Goal: Information Seeking & Learning: Learn about a topic

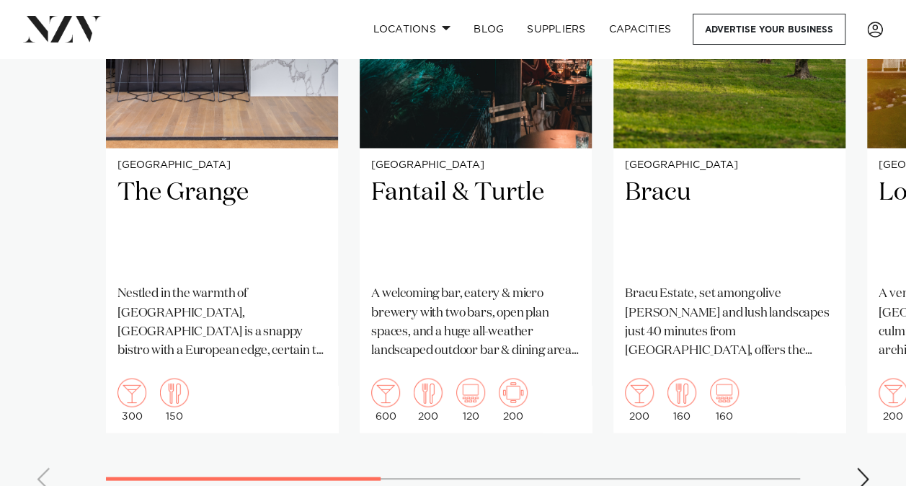
scroll to position [1256, 0]
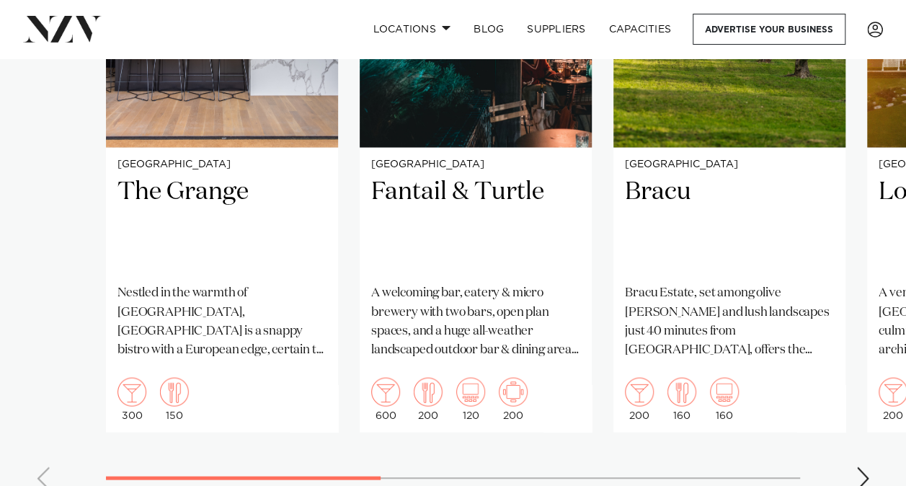
click at [855, 466] on div "Next slide" at bounding box center [862, 477] width 14 height 23
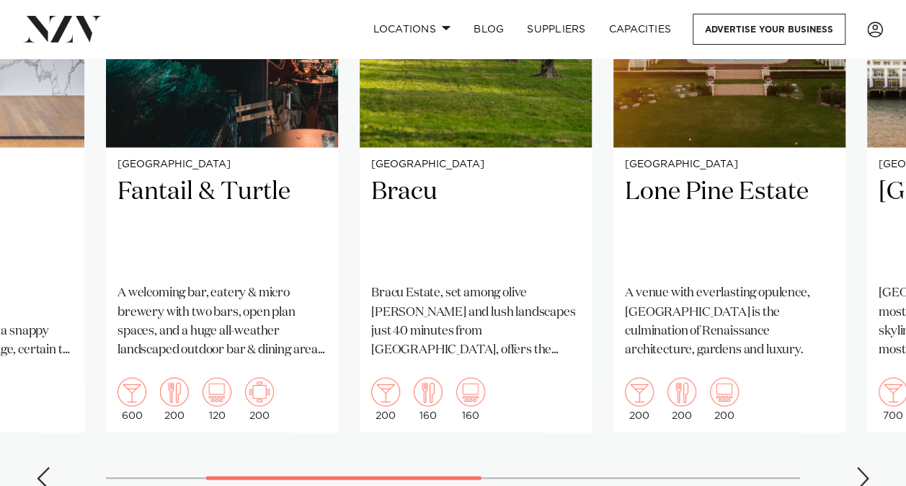
click at [860, 466] on div "Next slide" at bounding box center [862, 477] width 14 height 23
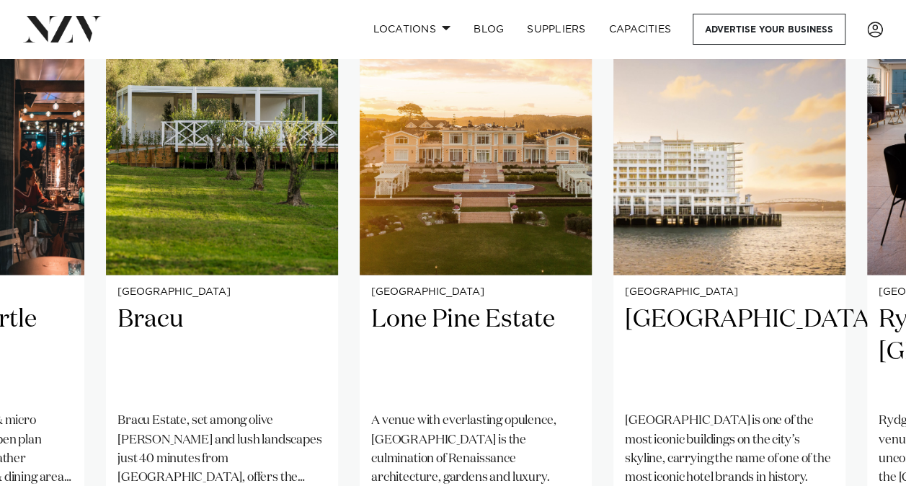
scroll to position [1210, 0]
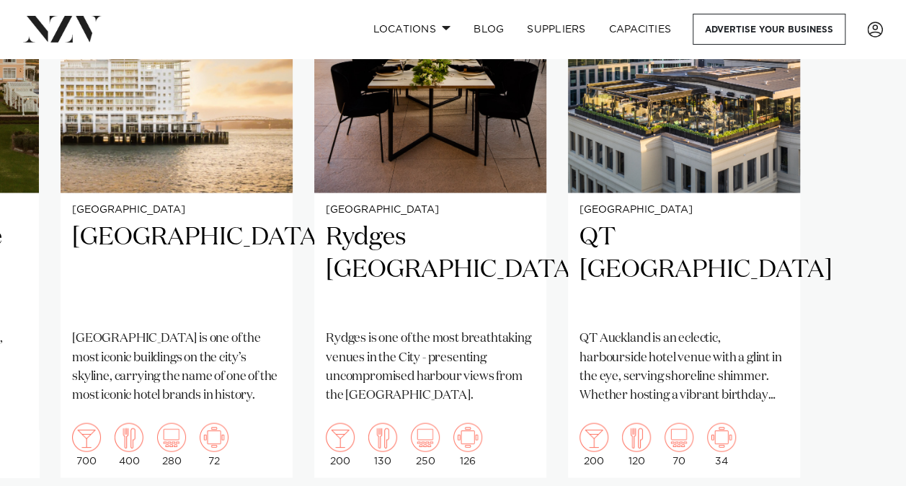
click at [867, 452] on swiper-container "Auckland The Grange Nestled in the warmth of Takapuna, The Grange is a snappy b…" at bounding box center [453, 213] width 906 height 665
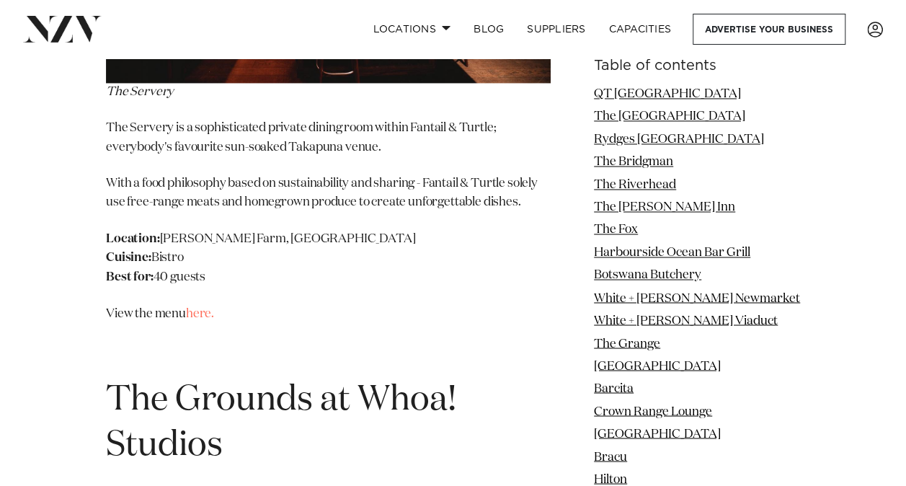
scroll to position [14641, 0]
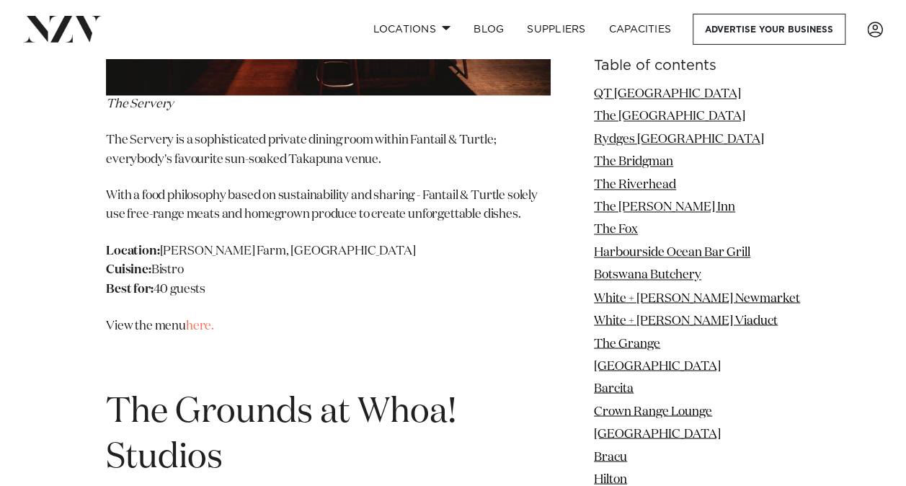
click at [208, 394] on span "The Grounds at Whoa! Studios" at bounding box center [281, 434] width 350 height 80
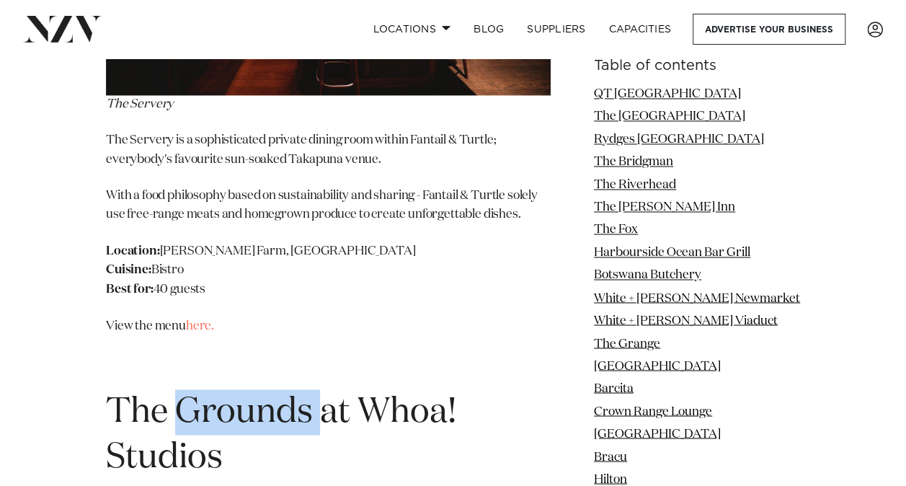
click at [208, 394] on span "The Grounds at Whoa! Studios" at bounding box center [281, 434] width 350 height 80
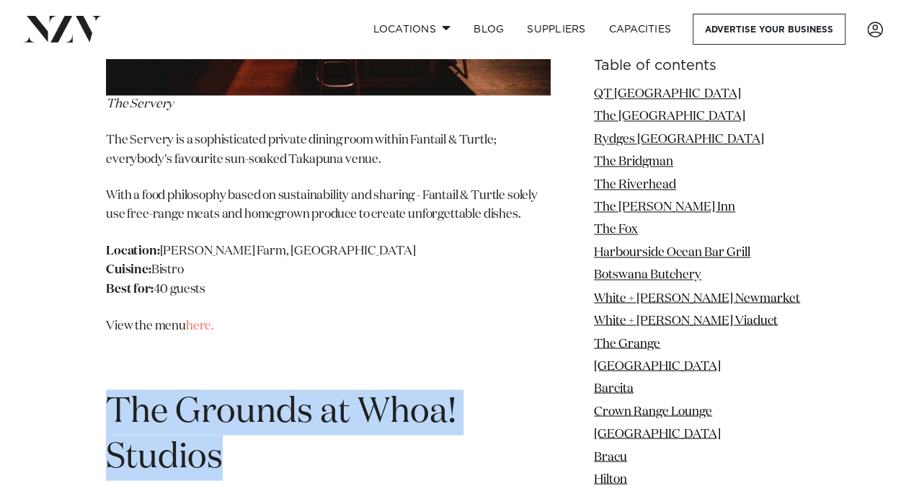
click at [208, 394] on span "The Grounds at Whoa! Studios" at bounding box center [281, 434] width 350 height 80
copy section "The Grounds at Whoa! Studios"
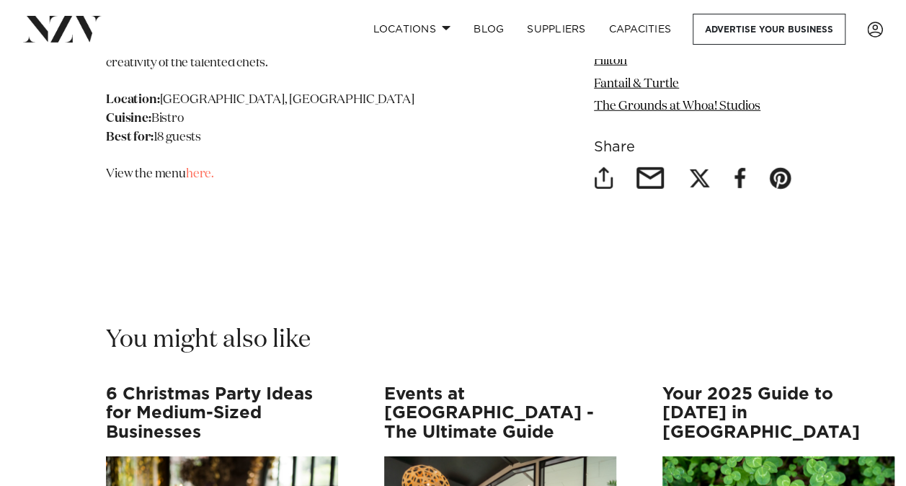
scroll to position [15602, 0]
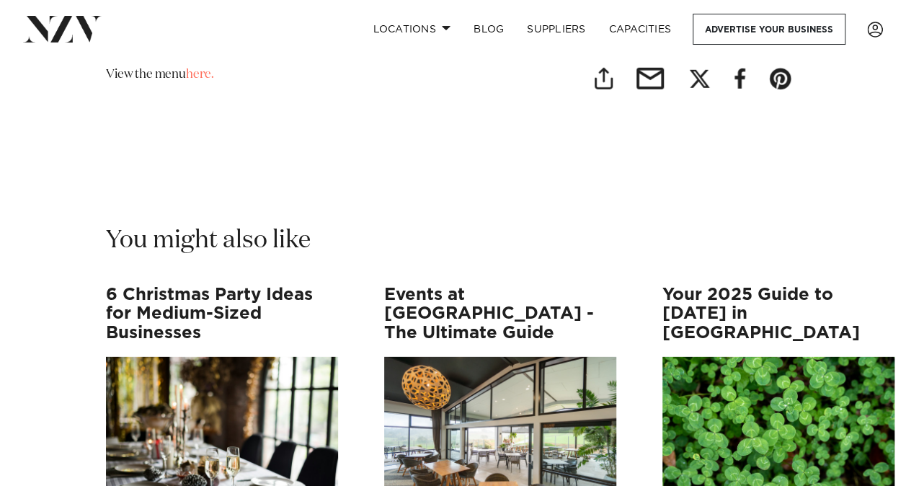
click at [197, 357] on img "1 / 12" at bounding box center [222, 435] width 232 height 156
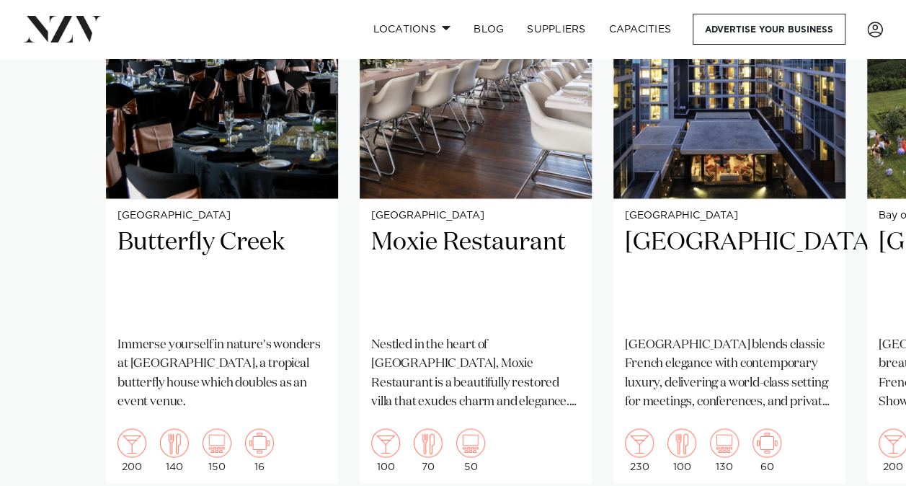
scroll to position [1048, 0]
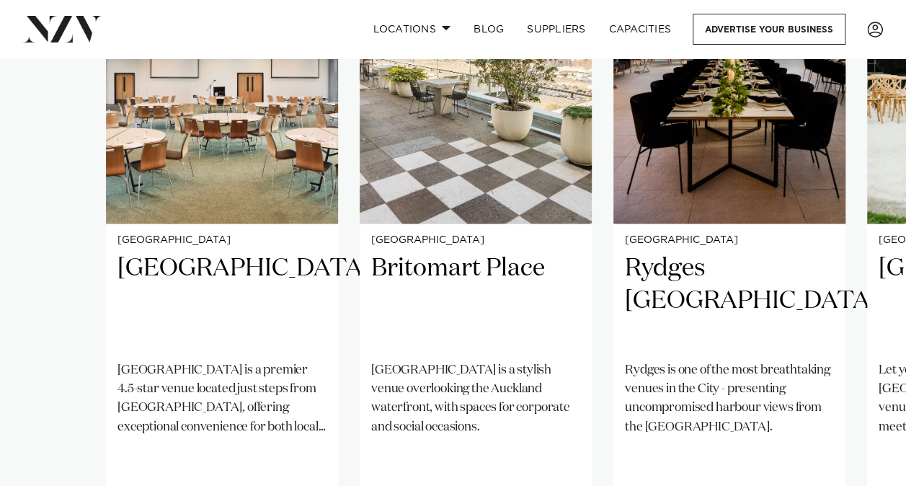
scroll to position [1164, 0]
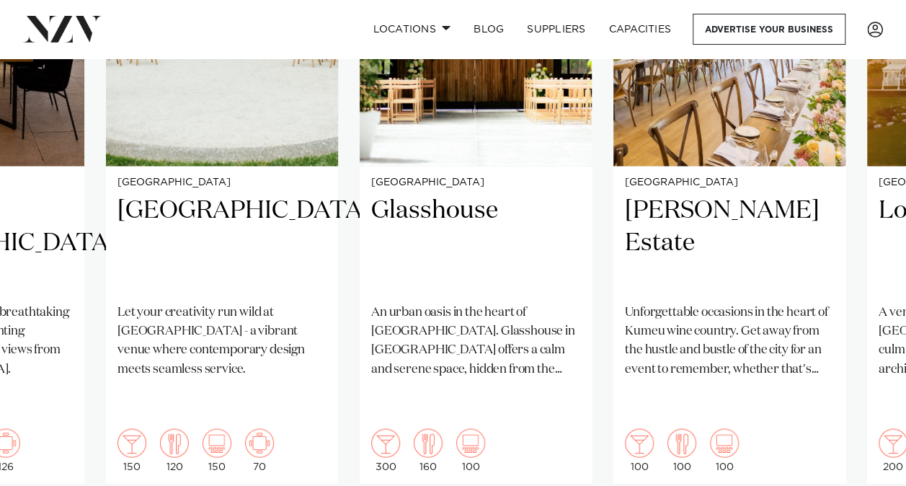
drag, startPoint x: 866, startPoint y: 452, endPoint x: 707, endPoint y: 477, distance: 160.4
click at [707, 477] on section "Featured venues Auckland Novotel Auckland Airport Novotel Auckland Airport is a…" at bounding box center [453, 172] width 906 height 897
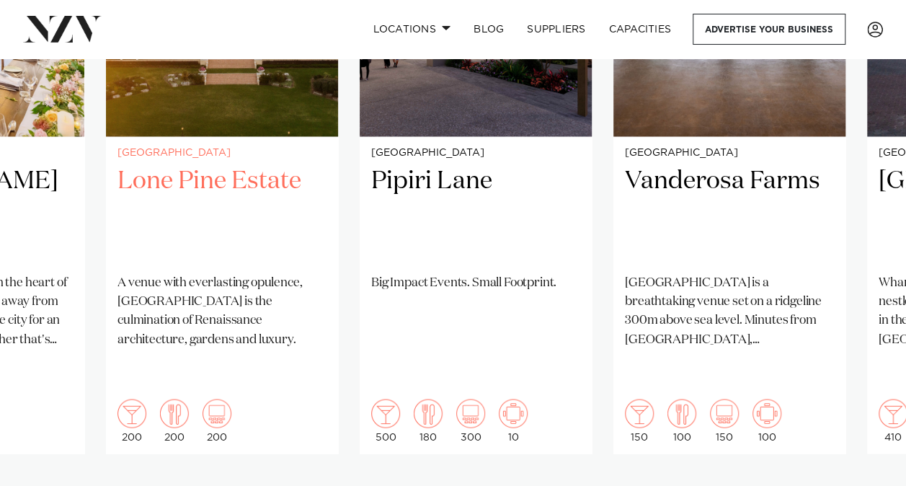
scroll to position [1196, 0]
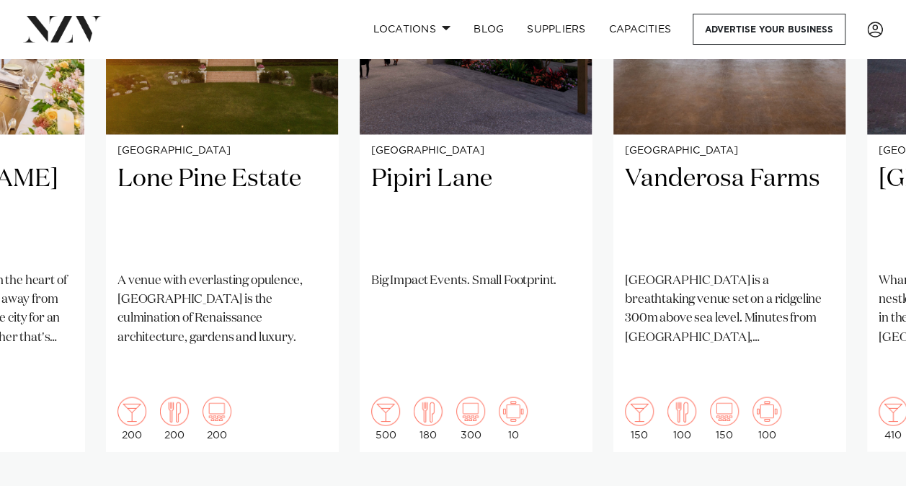
click at [870, 421] on swiper-container "Auckland Novotel Auckland Airport Novotel Auckland Airport is a premier 4.5-sta…" at bounding box center [453, 171] width 906 height 697
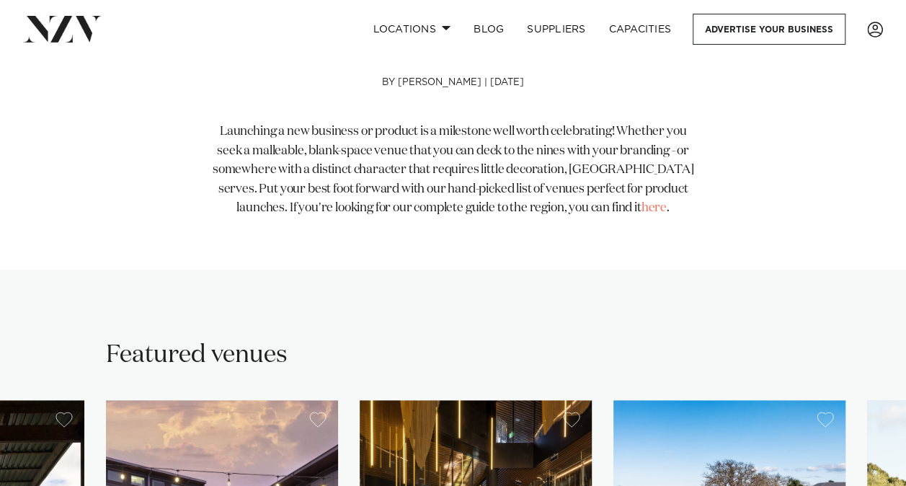
scroll to position [587, 0]
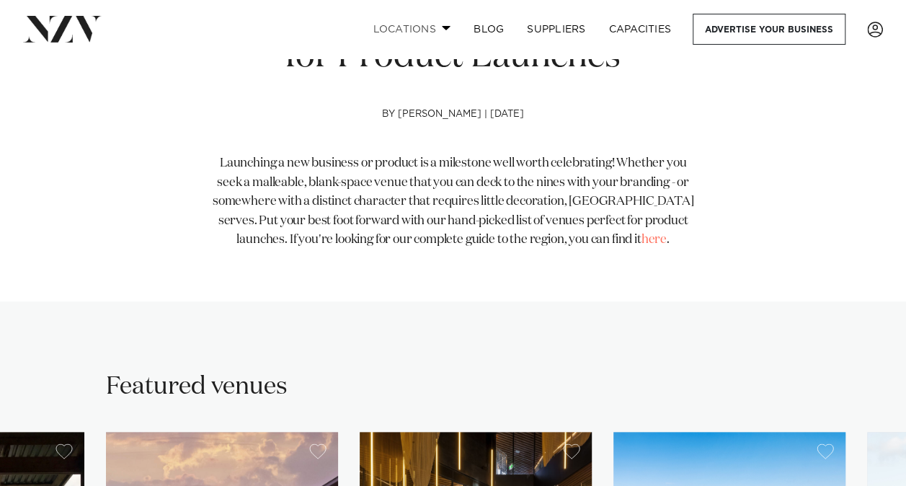
click at [432, 29] on link "Locations" at bounding box center [411, 29] width 101 height 31
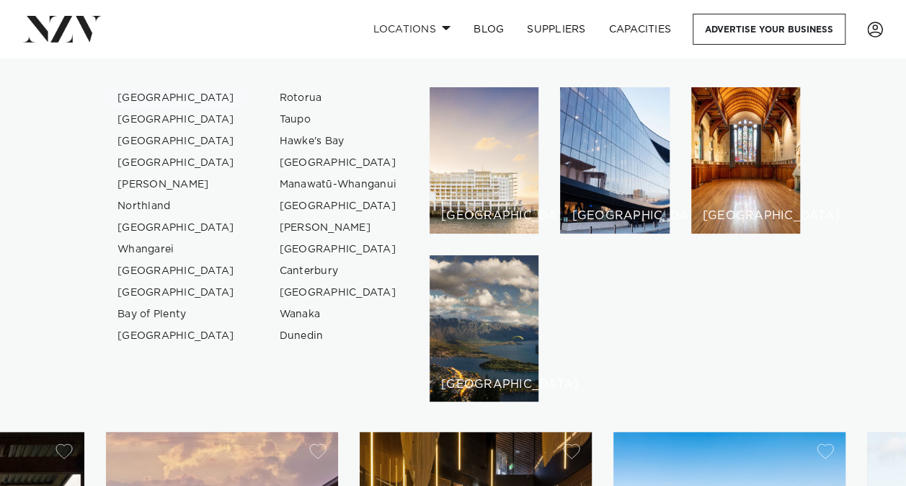
click at [153, 94] on link "[GEOGRAPHIC_DATA]" at bounding box center [176, 98] width 140 height 22
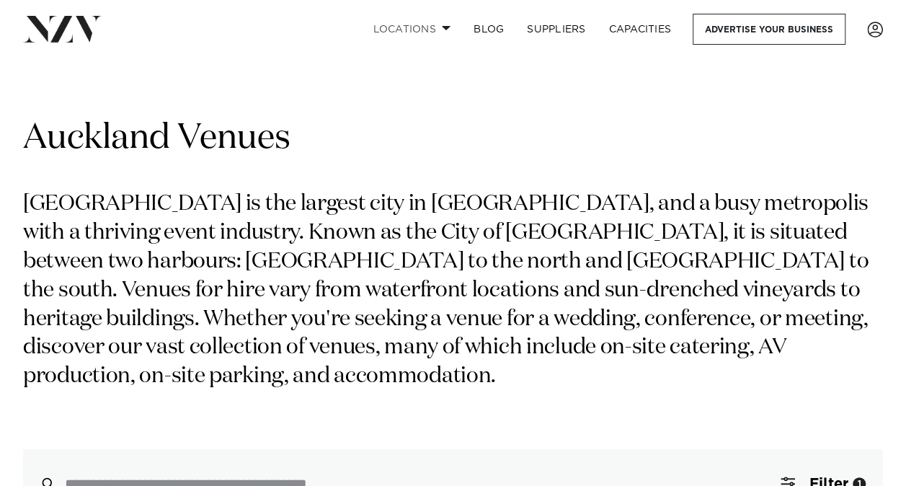
click at [409, 26] on link "Locations" at bounding box center [411, 29] width 101 height 31
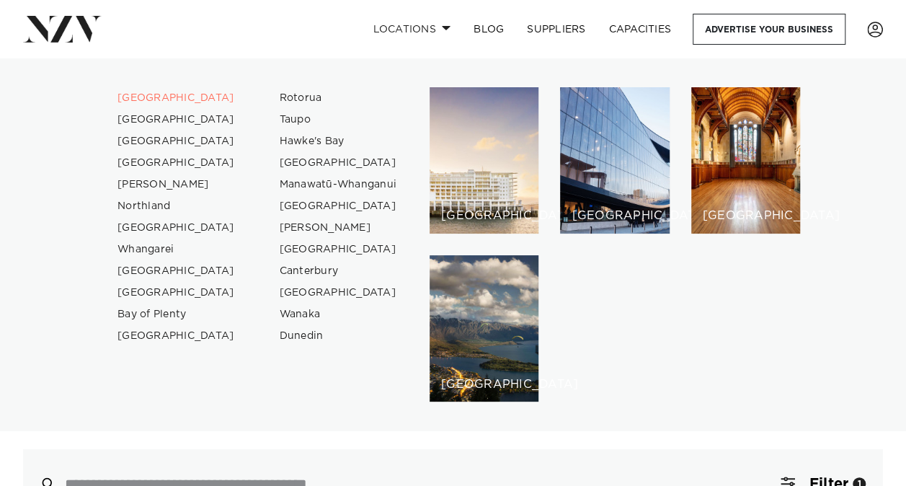
click at [409, 26] on link "Locations" at bounding box center [411, 29] width 101 height 31
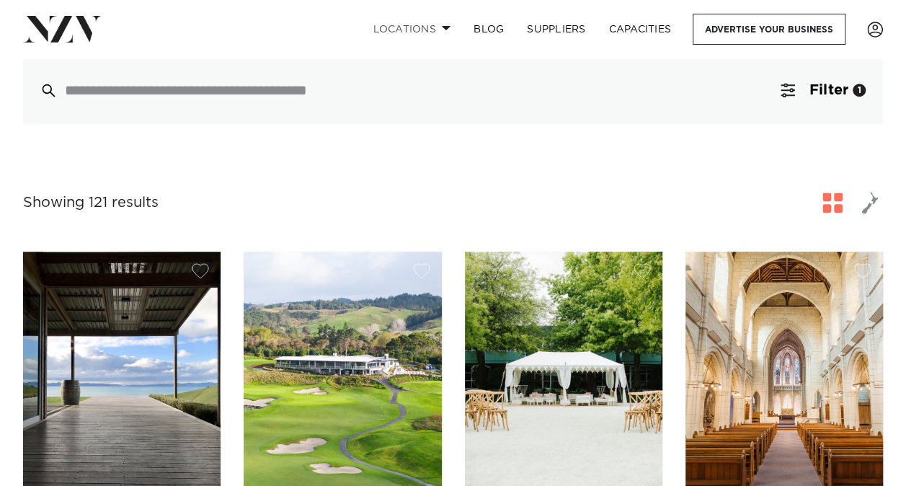
scroll to position [394, 0]
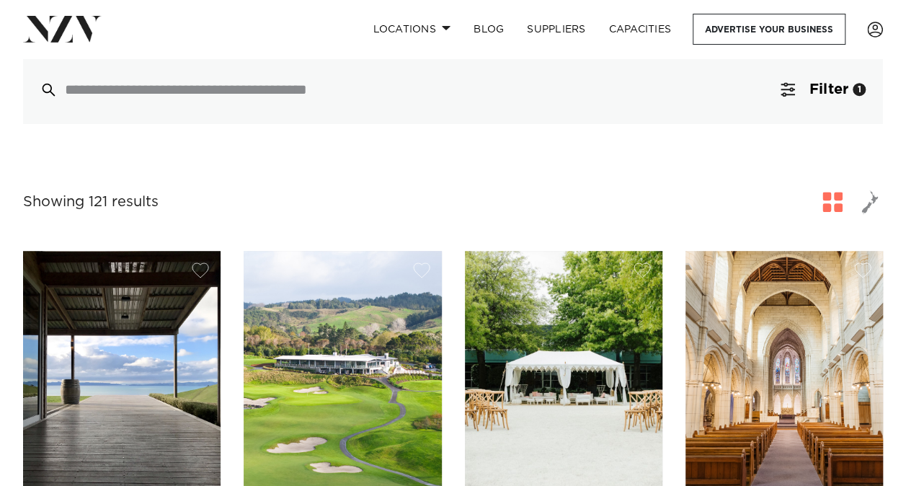
click at [834, 199] on span "button" at bounding box center [832, 202] width 20 height 20
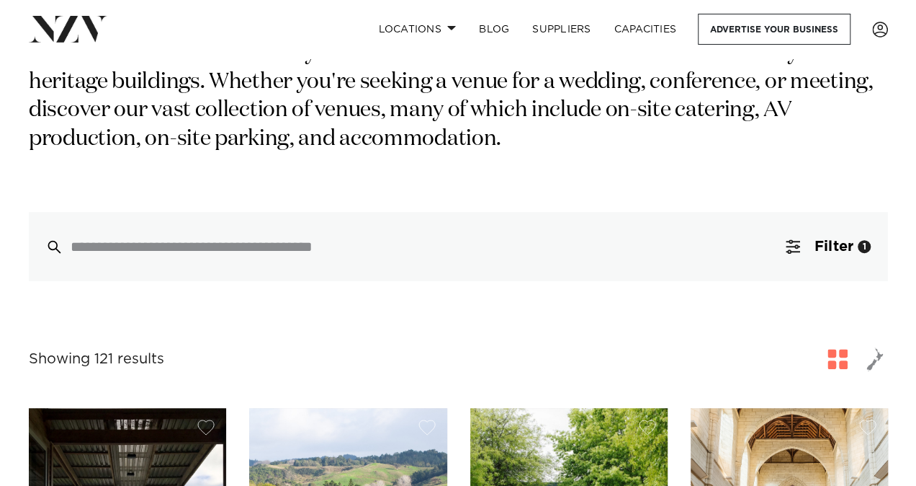
scroll to position [177, 0]
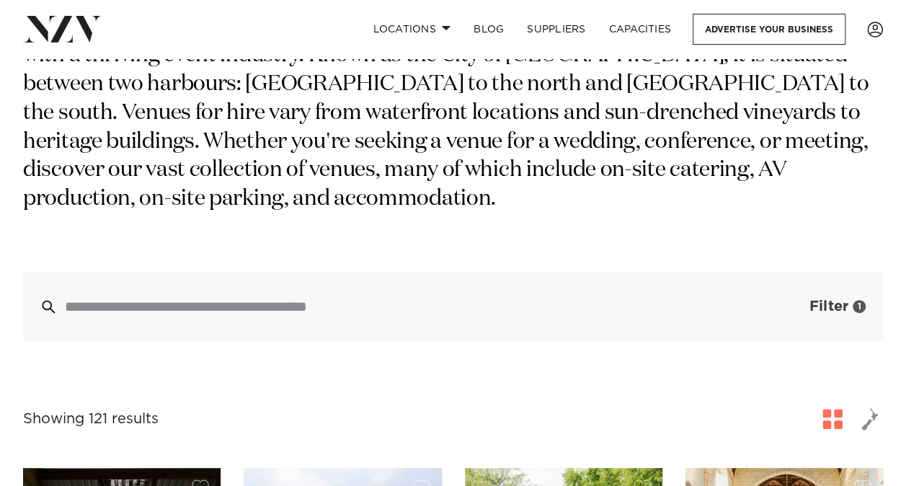
click at [805, 305] on button "Filter 1" at bounding box center [823, 306] width 120 height 69
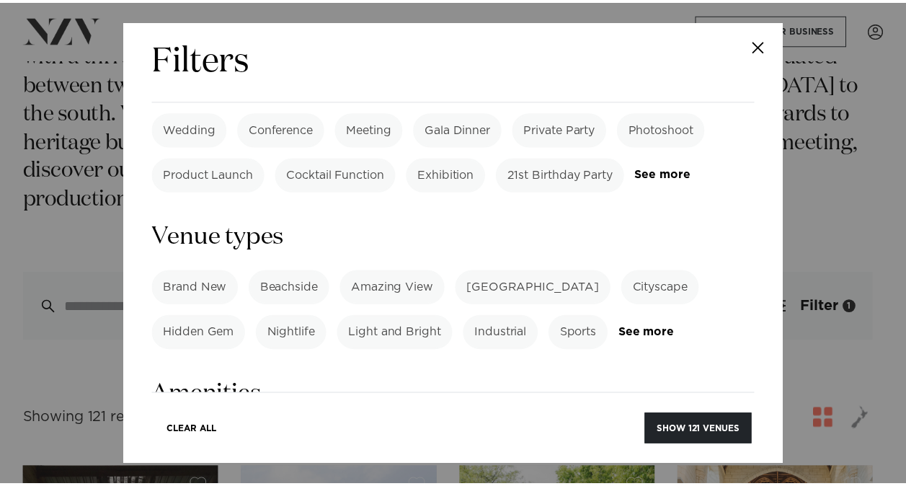
scroll to position [758, 0]
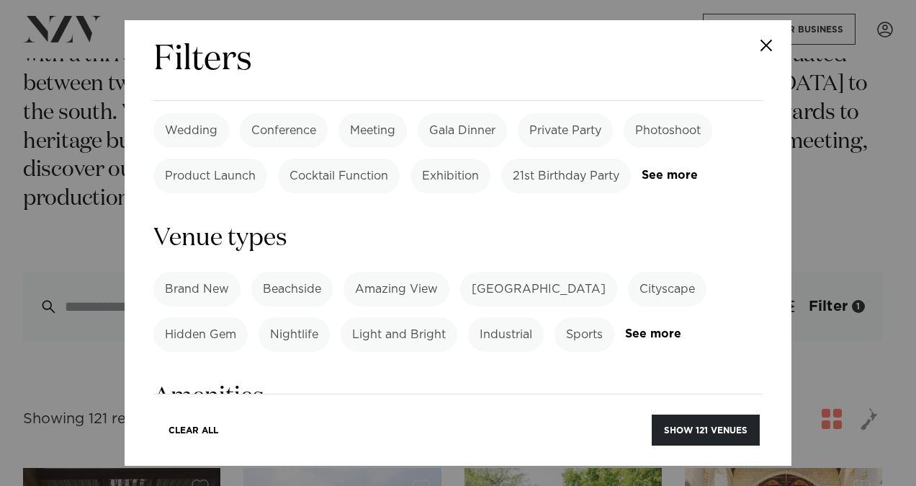
click at [193, 272] on label "Brand New" at bounding box center [196, 289] width 87 height 35
click at [691, 433] on button "Show 26 venues" at bounding box center [706, 429] width 107 height 31
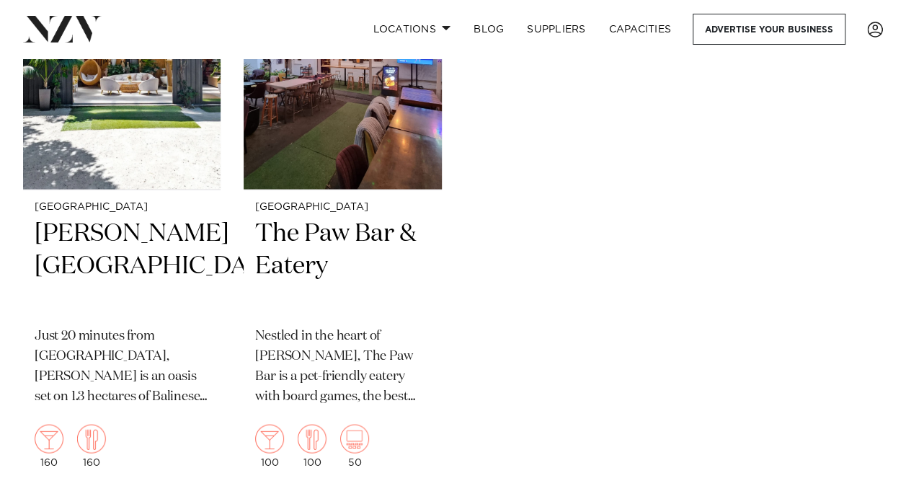
scroll to position [3922, 0]
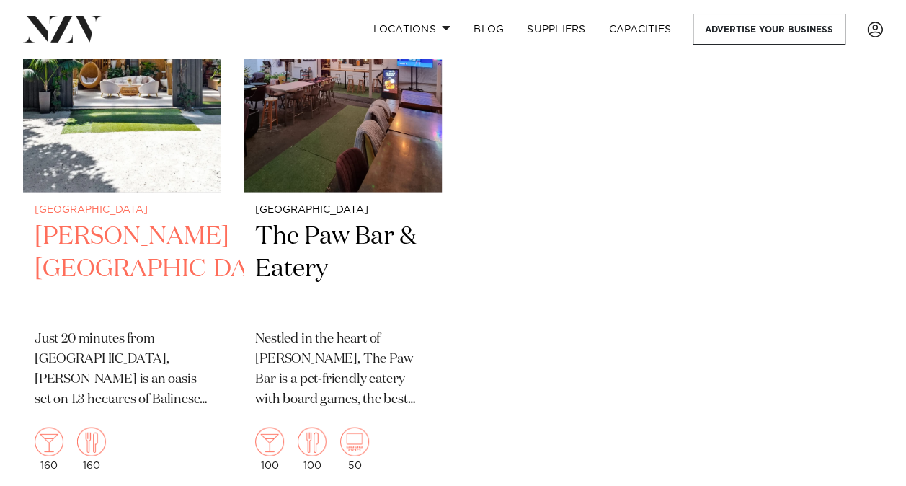
click at [81, 317] on h2 "[PERSON_NAME][GEOGRAPHIC_DATA]" at bounding box center [122, 268] width 174 height 97
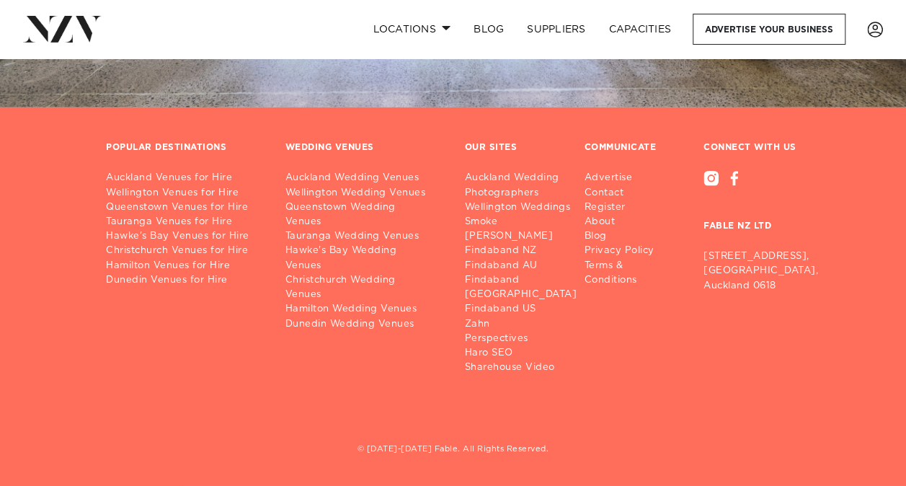
scroll to position [4955, 0]
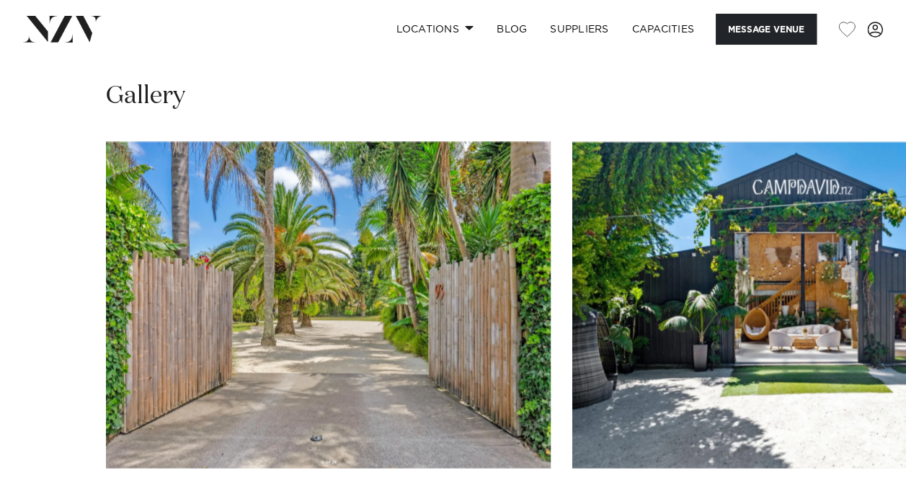
scroll to position [1197, 0]
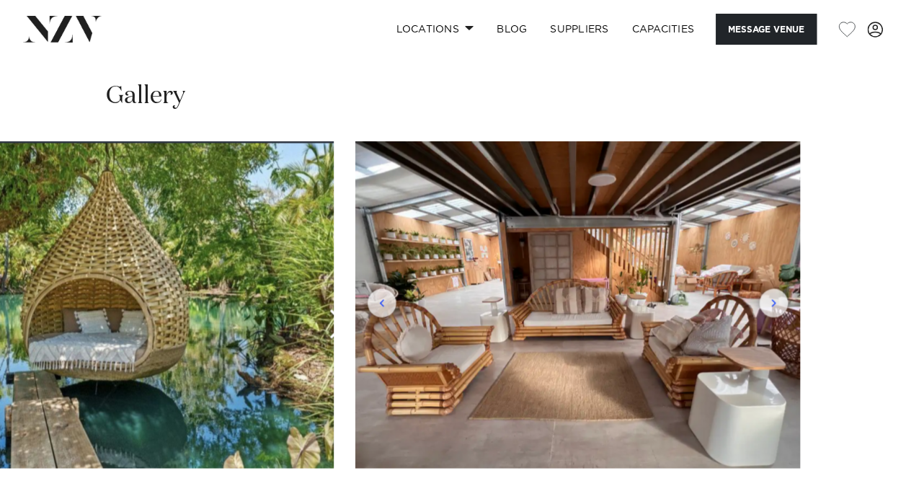
click at [857, 449] on swiper-container at bounding box center [453, 339] width 906 height 396
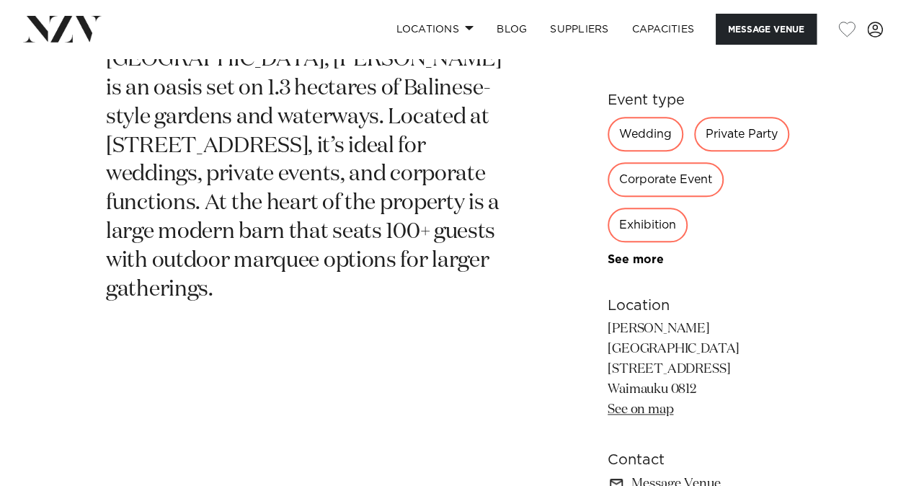
scroll to position [628, 0]
